Goal: Task Accomplishment & Management: Manage account settings

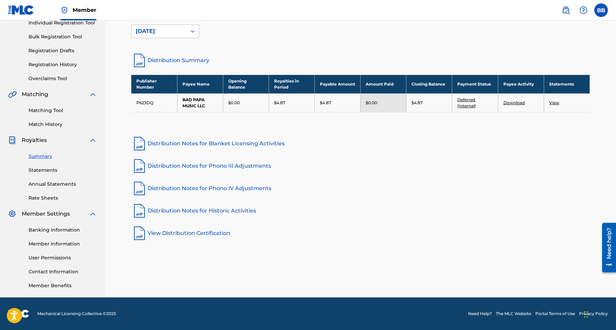
click at [551, 102] on link "View" at bounding box center [554, 102] width 10 height 5
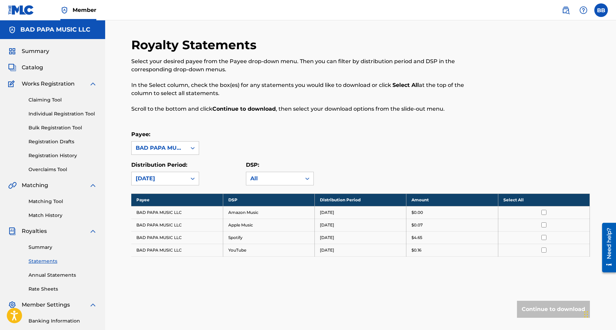
click at [601, 8] on label at bounding box center [601, 10] width 14 height 14
click at [601, 10] on input "BB [PERSON_NAME] [PERSON_NAME][EMAIL_ADDRESS][PERSON_NAME][DOMAIN_NAME] Notific…" at bounding box center [601, 10] width 0 height 0
click at [532, 95] on p "Log out" at bounding box center [535, 96] width 16 height 6
click at [601, 10] on input "BB [PERSON_NAME] [PERSON_NAME][EMAIL_ADDRESS][PERSON_NAME][DOMAIN_NAME] Notific…" at bounding box center [601, 10] width 0 height 0
